Goal: Task Accomplishment & Management: Use online tool/utility

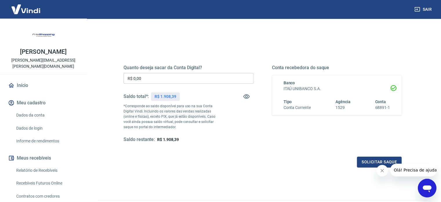
scroll to position [58, 0]
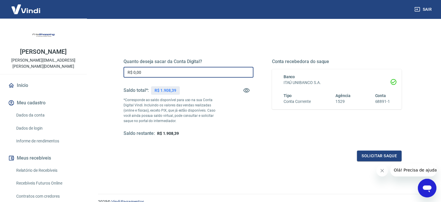
click at [177, 68] on input "R$ 0,00" at bounding box center [189, 72] width 130 height 11
type input "R$ 1.908,39"
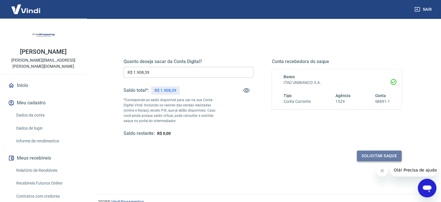
click at [376, 154] on button "Solicitar saque" at bounding box center [379, 155] width 45 height 11
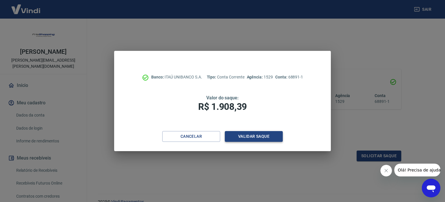
click at [257, 134] on button "Validar saque" at bounding box center [254, 136] width 58 height 11
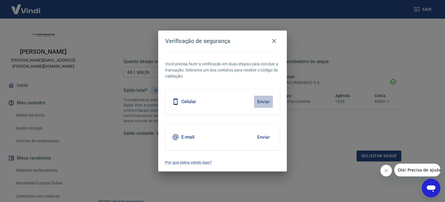
click at [261, 100] on button "Enviar" at bounding box center [263, 101] width 19 height 12
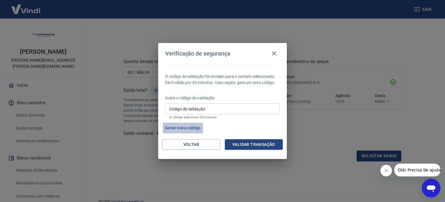
click at [187, 127] on button "Gerar novo código" at bounding box center [183, 127] width 40 height 11
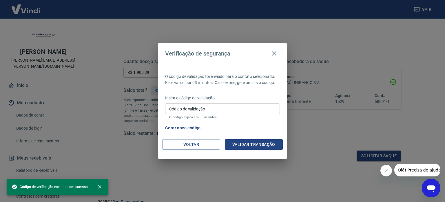
click at [187, 128] on button "Gerar novo código" at bounding box center [183, 127] width 40 height 11
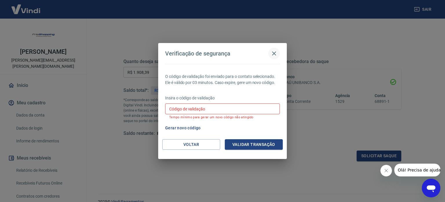
click at [274, 53] on icon "button" at bounding box center [274, 53] width 4 height 4
